Goal: Check status: Check status

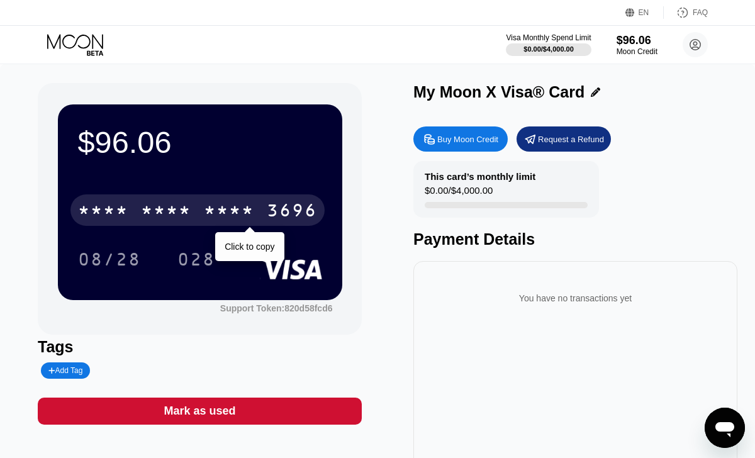
click at [267, 205] on div "3696" at bounding box center [292, 212] width 50 height 20
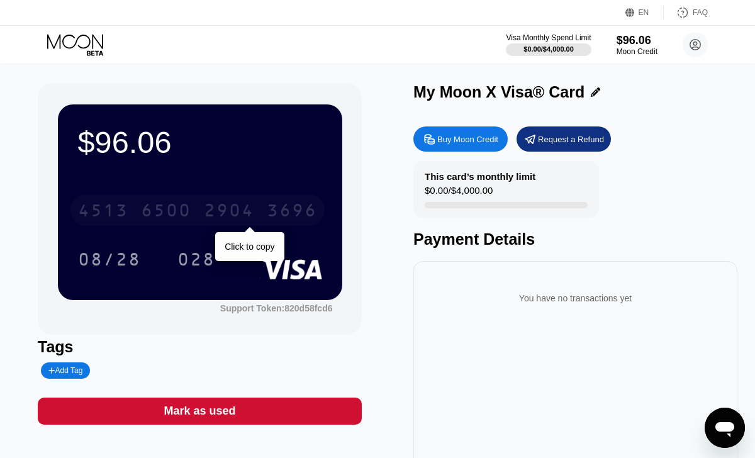
click at [252, 214] on div "2904" at bounding box center [229, 212] width 50 height 20
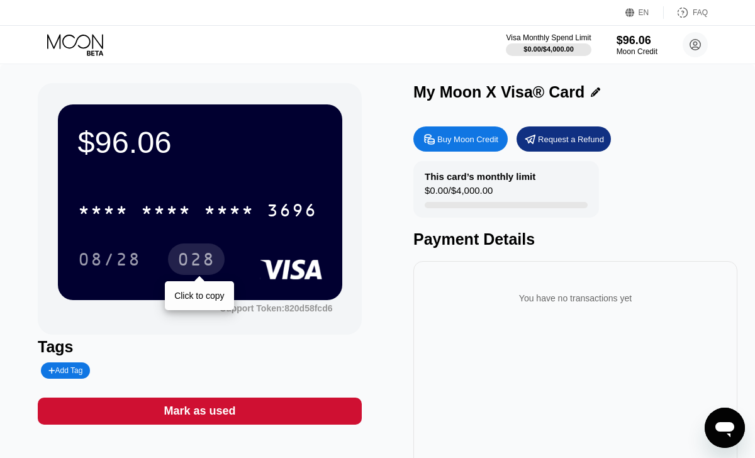
click at [177, 245] on div "028" at bounding box center [196, 258] width 57 height 31
